Goal: Transaction & Acquisition: Book appointment/travel/reservation

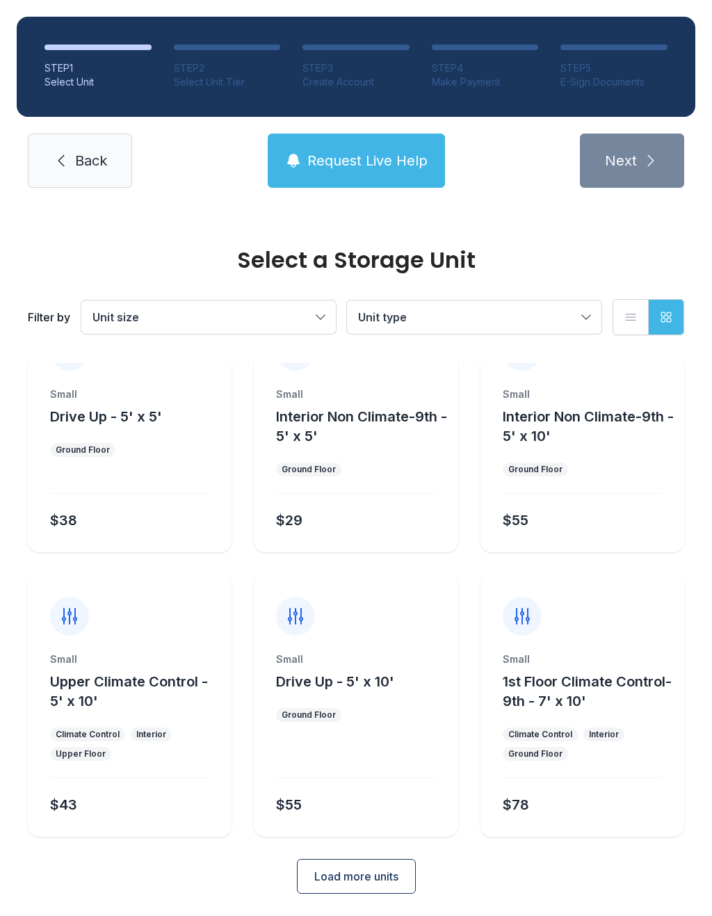
scroll to position [56, 0]
click at [390, 874] on span "Load more units" at bounding box center [356, 877] width 84 height 17
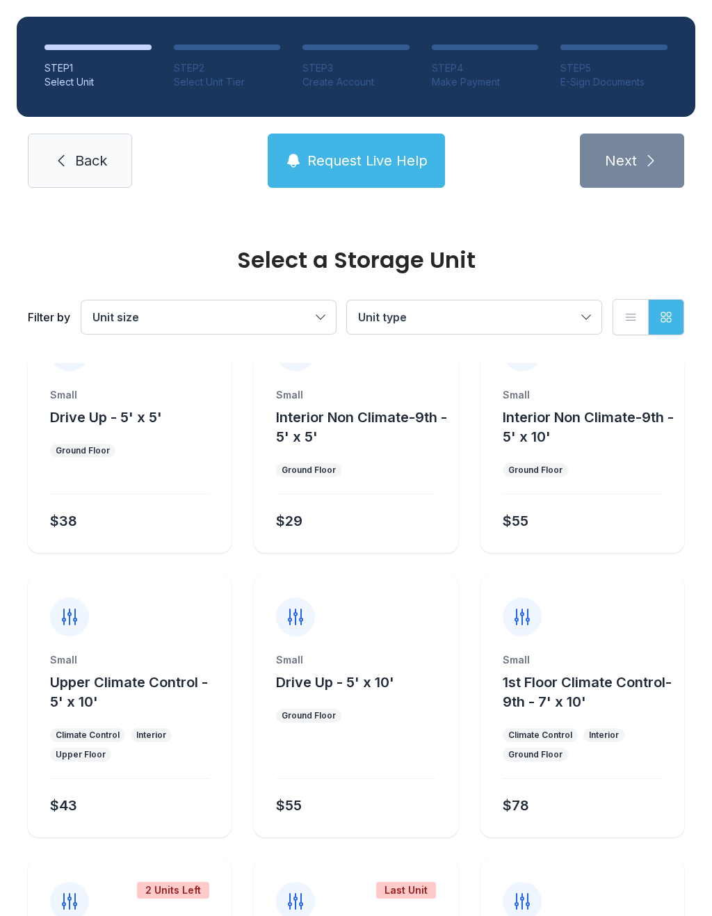
click at [309, 316] on span "Unit size" at bounding box center [202, 317] width 218 height 17
click at [488, 304] on button "Unit type" at bounding box center [474, 316] width 255 height 33
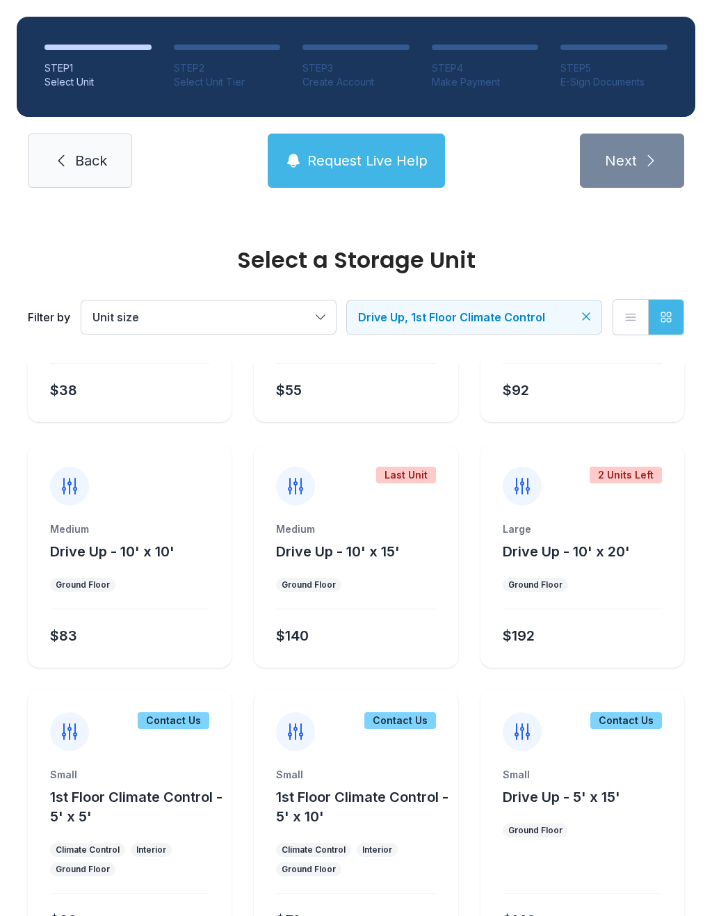
scroll to position [204, 0]
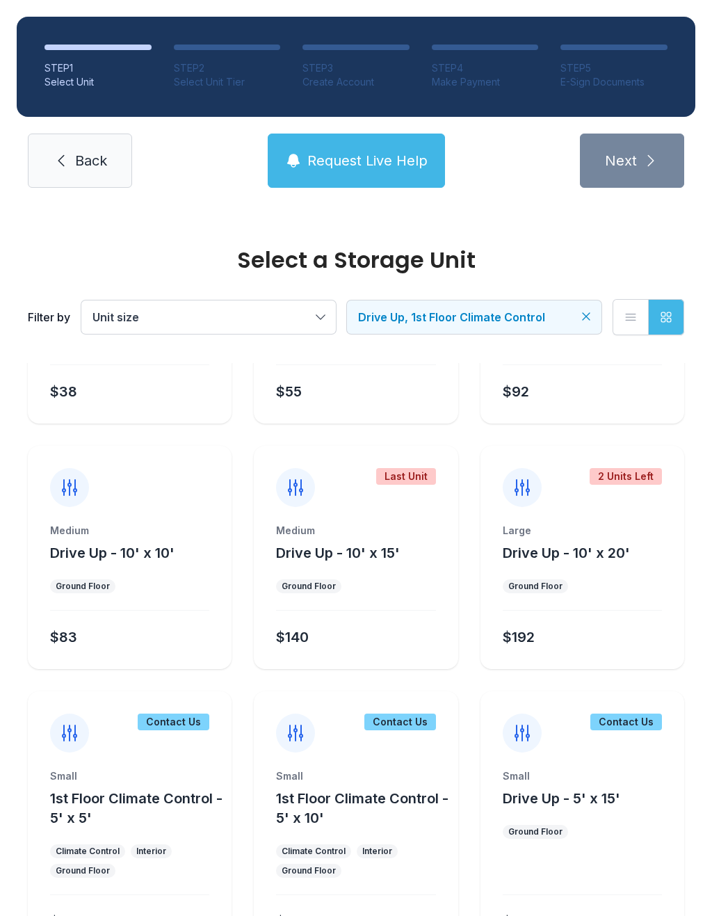
click at [74, 496] on icon at bounding box center [69, 487] width 22 height 22
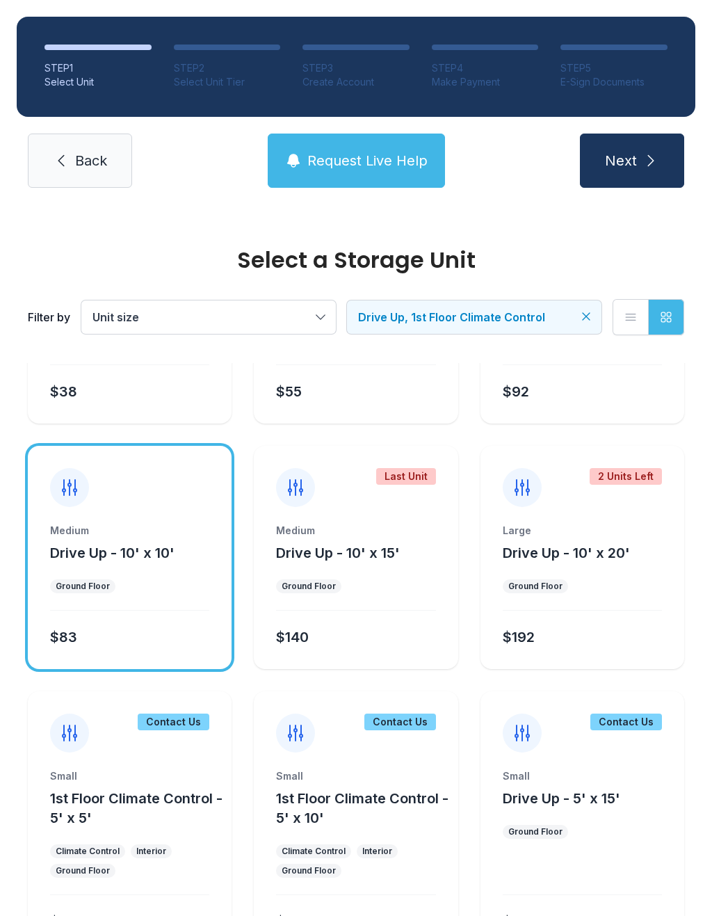
click at [90, 493] on div at bounding box center [130, 476] width 204 height 61
click at [63, 508] on div "Medium Drive Up - 10' x 10' Ground Floor $83" at bounding box center [130, 557] width 204 height 223
click at [650, 151] on button "Next" at bounding box center [632, 161] width 104 height 54
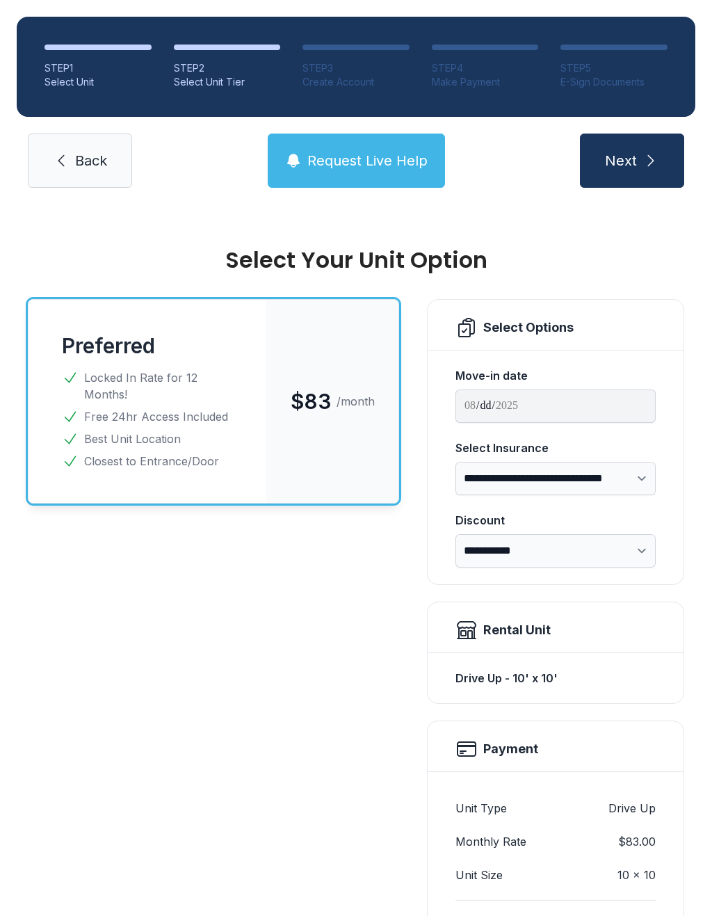
click at [72, 149] on link "Back" at bounding box center [80, 161] width 104 height 54
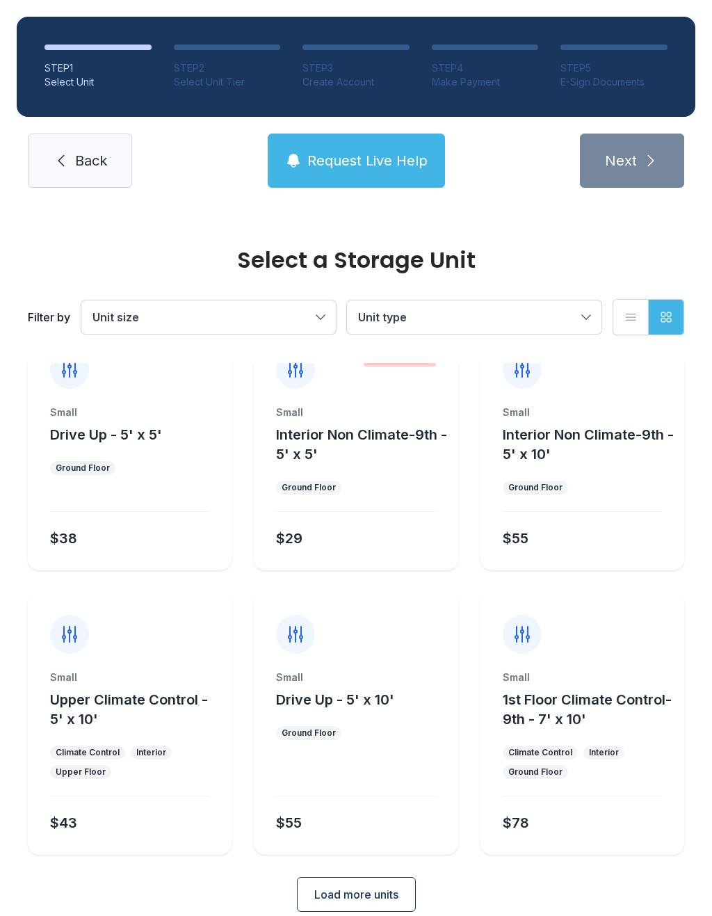
scroll to position [45, 0]
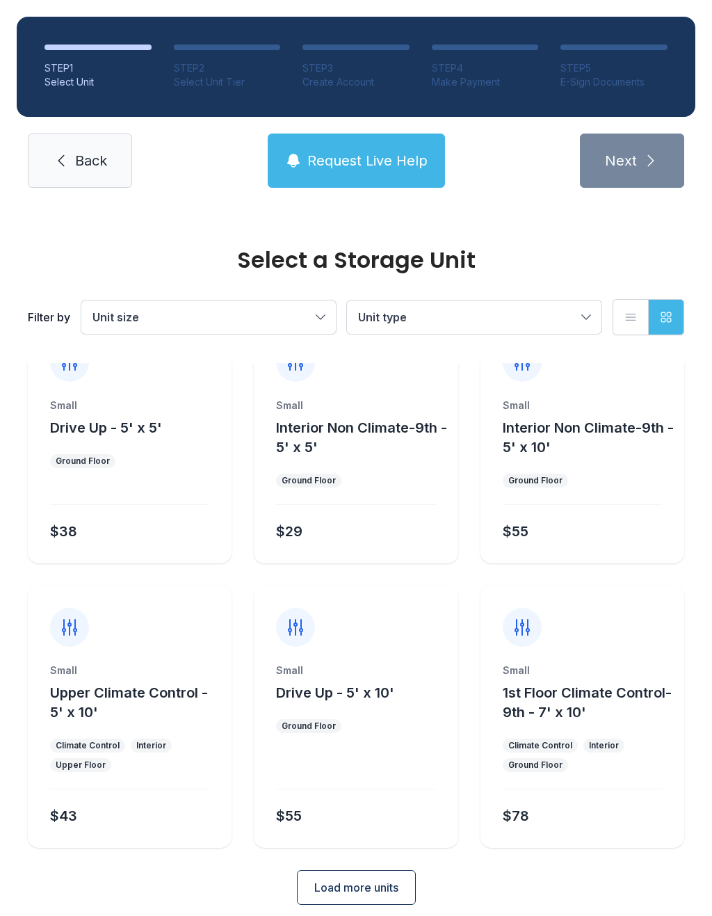
click at [349, 904] on button "Load more units" at bounding box center [356, 887] width 119 height 35
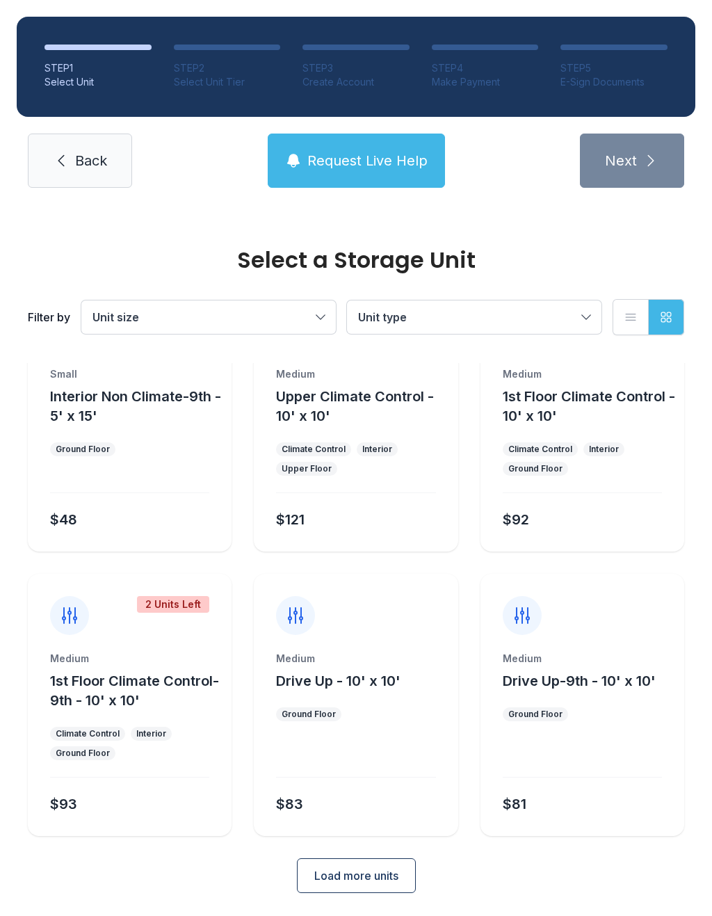
scroll to position [625, 0]
click at [74, 164] on link "Back" at bounding box center [80, 161] width 104 height 54
